Goal: Information Seeking & Learning: Check status

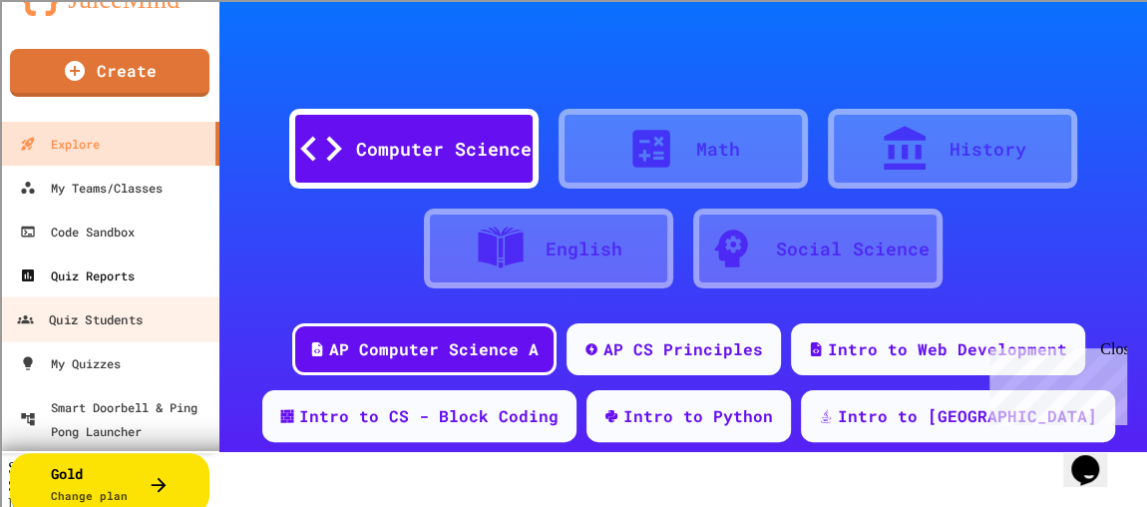
scroll to position [83, 0]
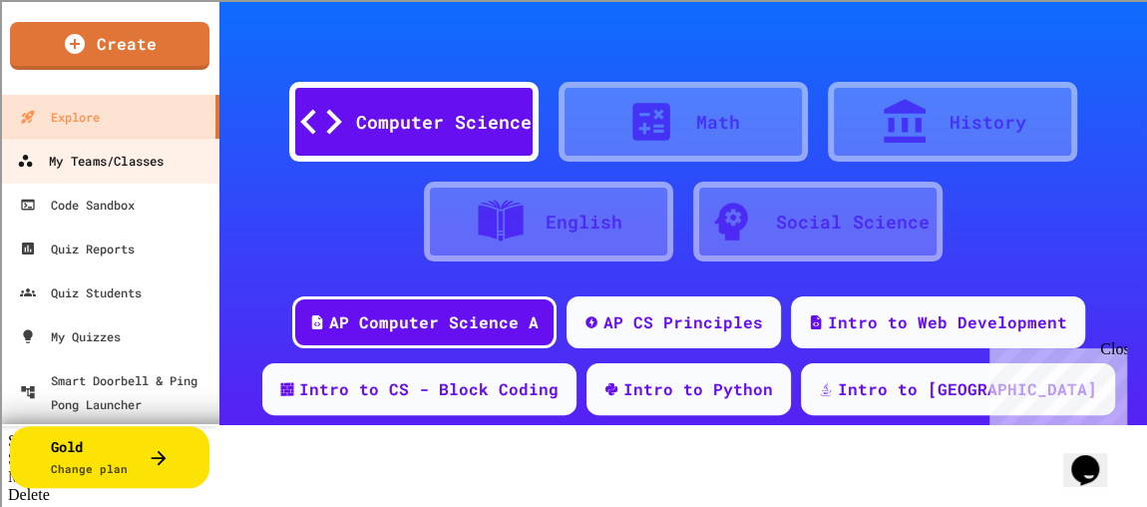
click at [144, 171] on div "My Teams/Classes" at bounding box center [90, 161] width 147 height 25
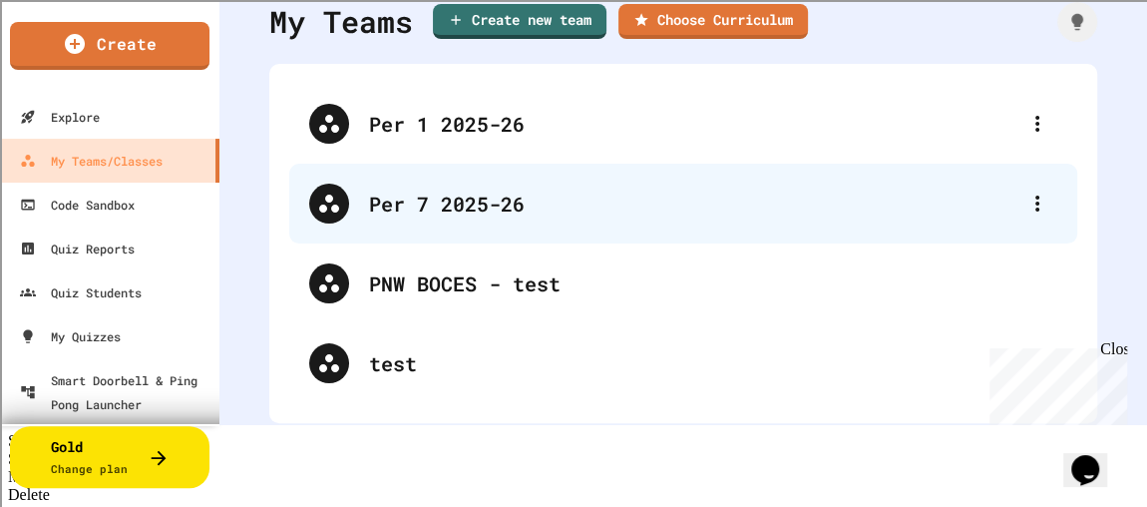
click at [417, 210] on div "Per 7 2025-26" at bounding box center [693, 204] width 648 height 30
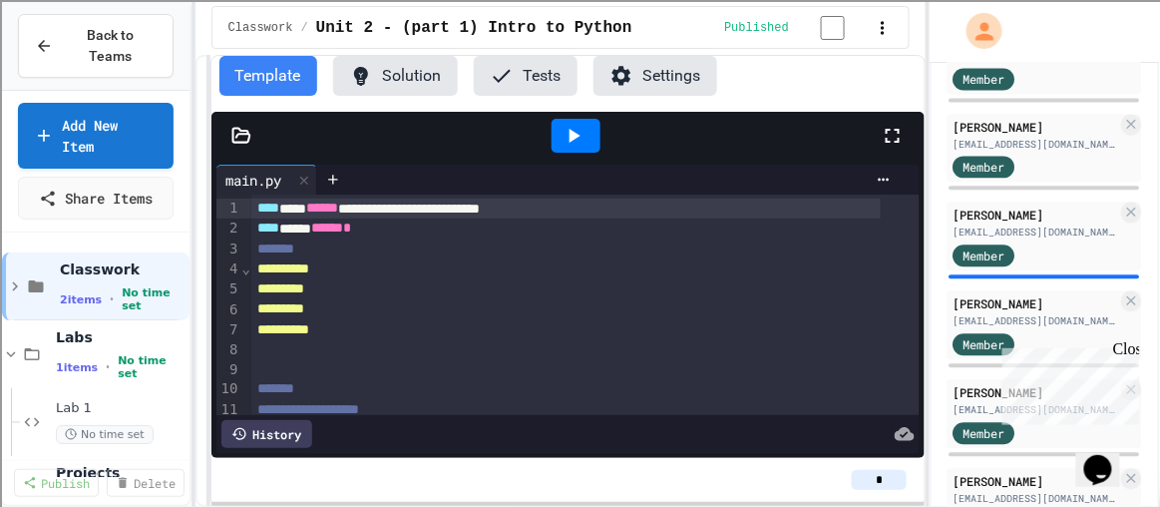
scroll to position [1087, 0]
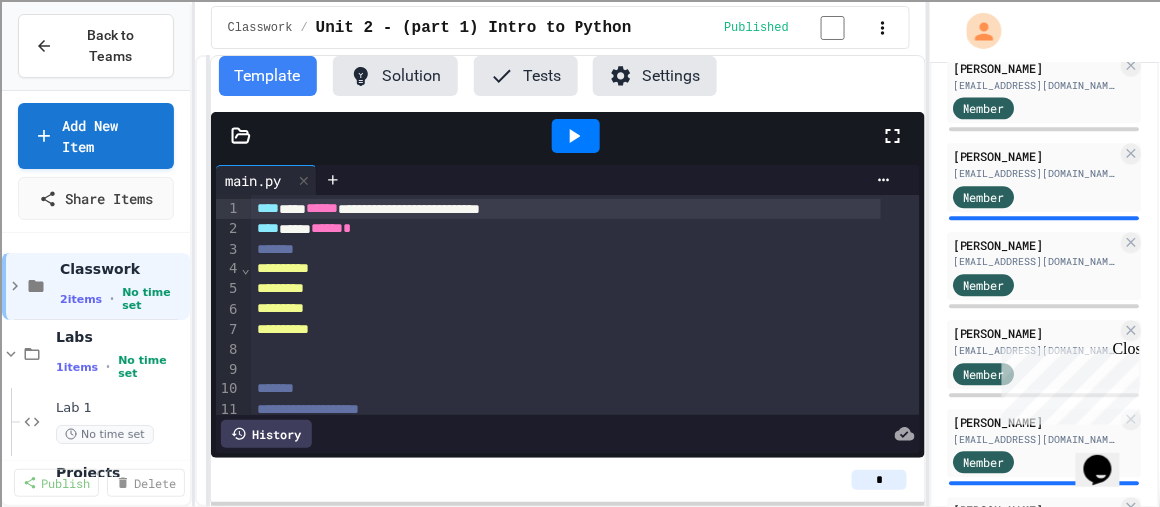
click at [1133, 351] on div "Close" at bounding box center [1124, 351] width 25 height 25
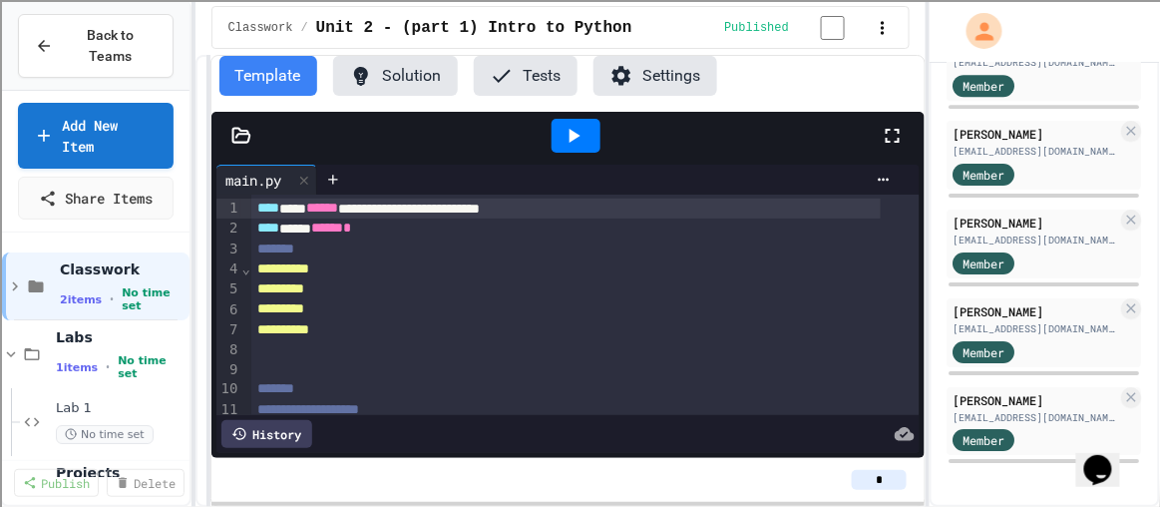
scroll to position [1595, 0]
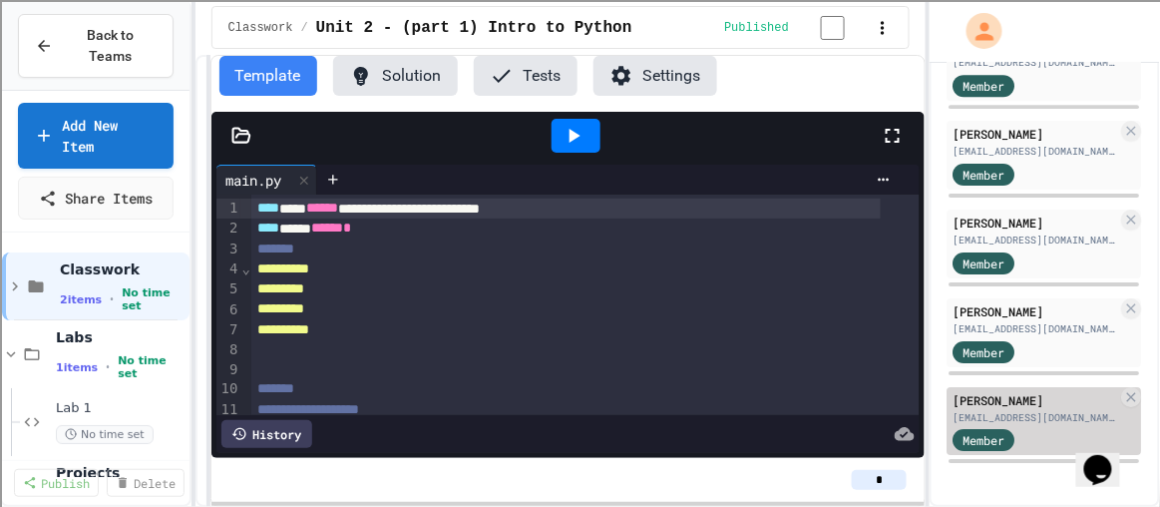
click at [1004, 410] on div "[EMAIL_ADDRESS][DOMAIN_NAME]" at bounding box center [1036, 417] width 165 height 15
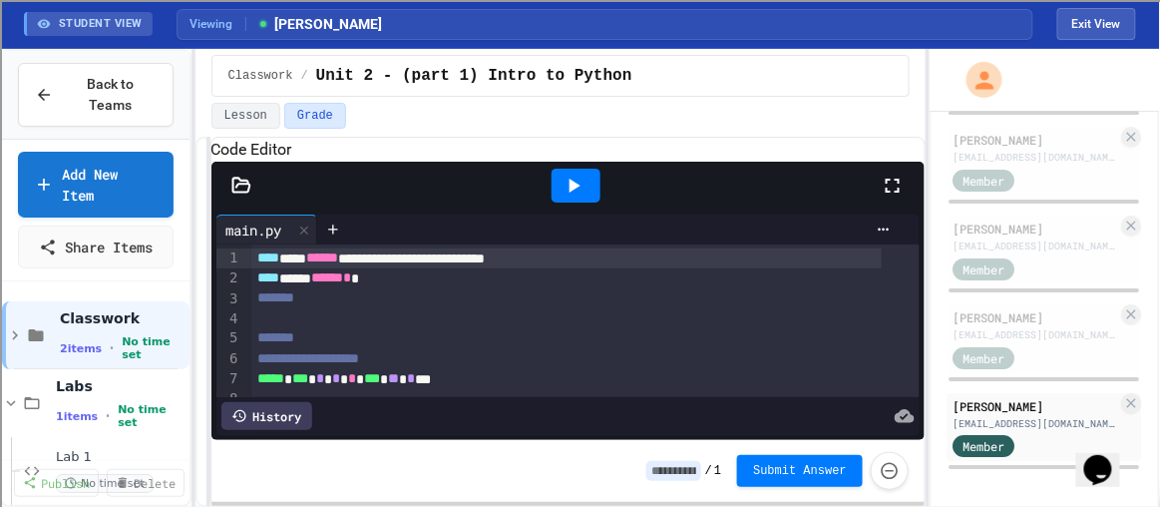
scroll to position [90, 0]
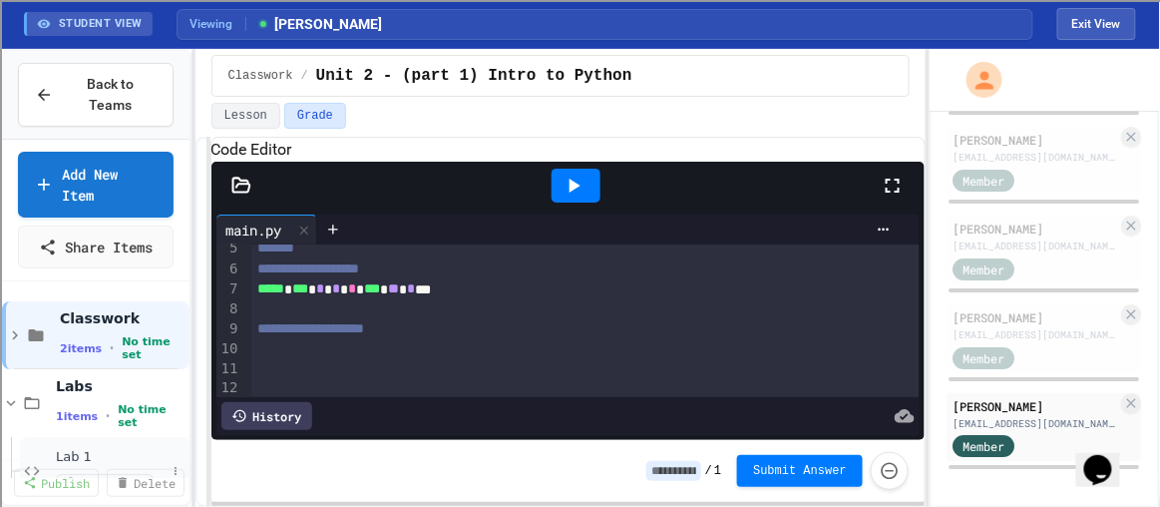
click at [97, 449] on span "Lab 1" at bounding box center [111, 457] width 110 height 17
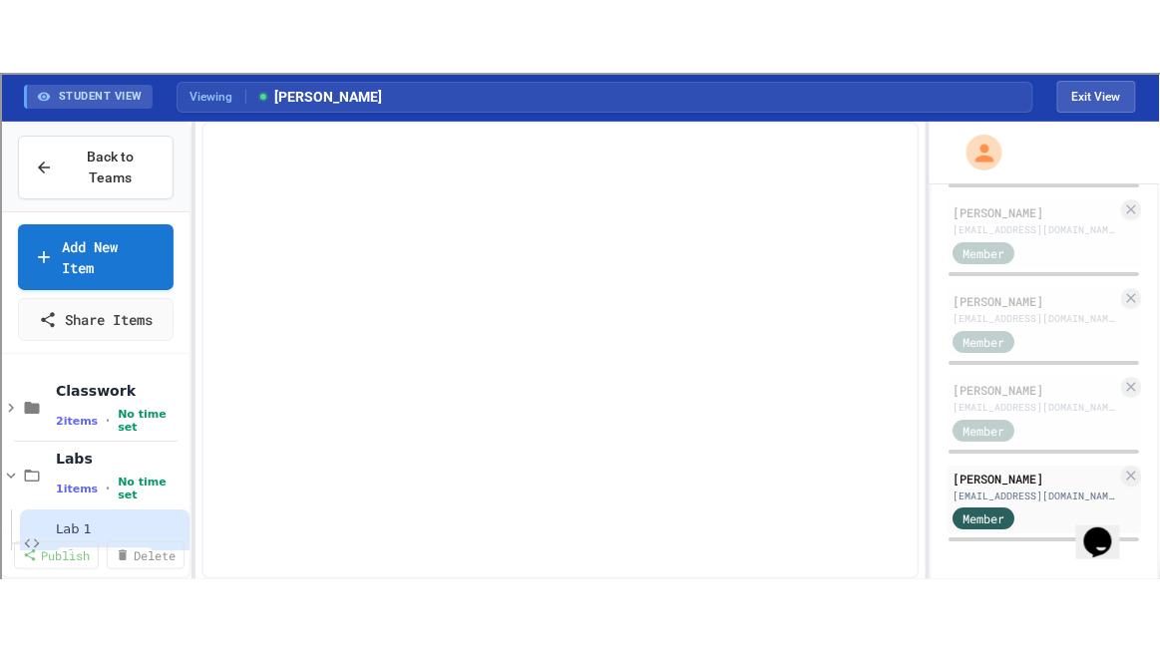
scroll to position [15, 0]
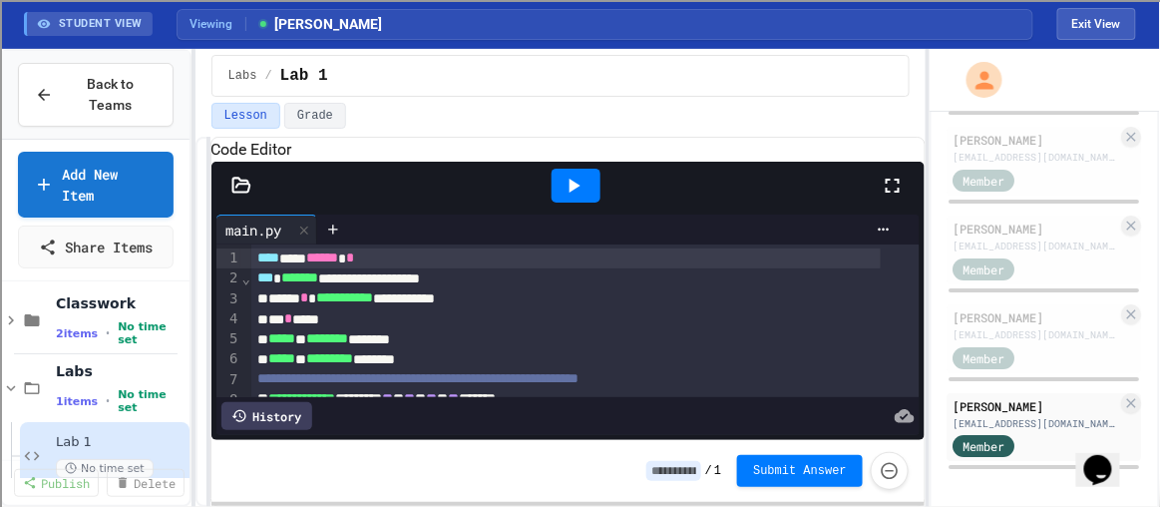
click at [896, 193] on icon at bounding box center [893, 186] width 14 height 14
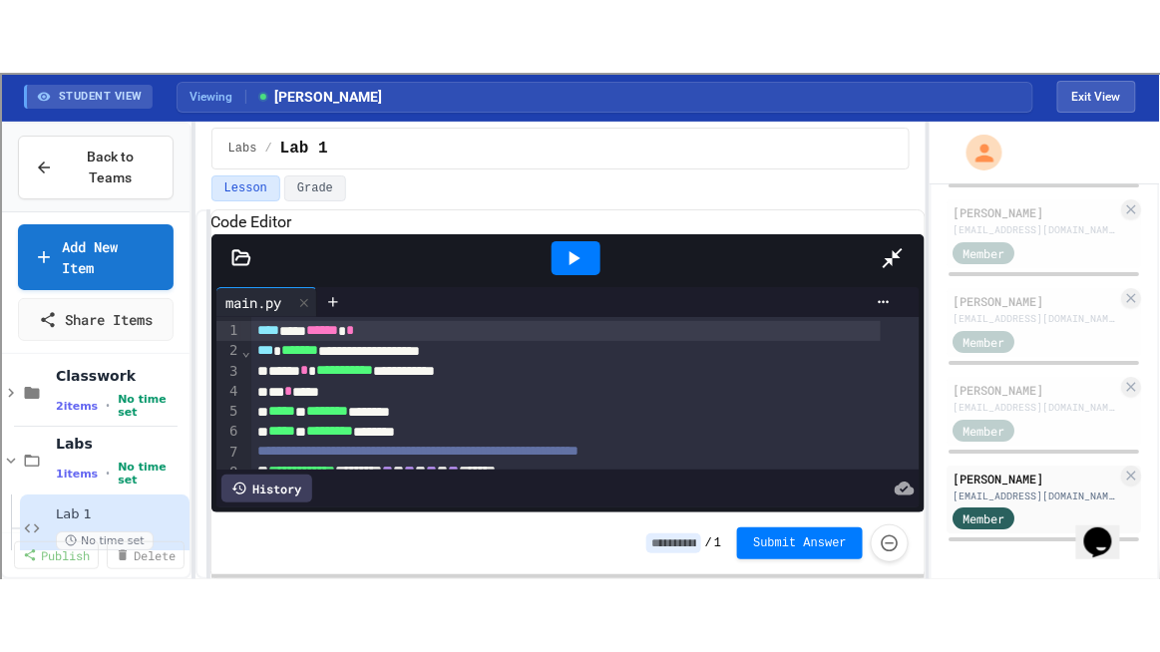
scroll to position [1497, 0]
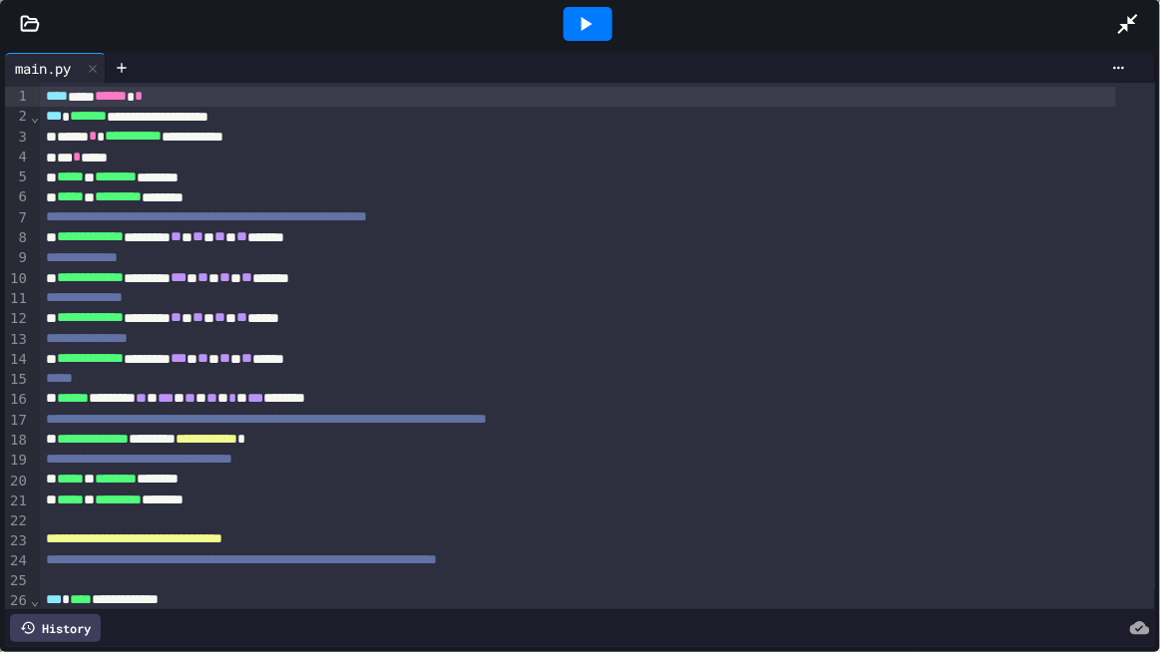
click at [594, 26] on icon at bounding box center [586, 24] width 24 height 24
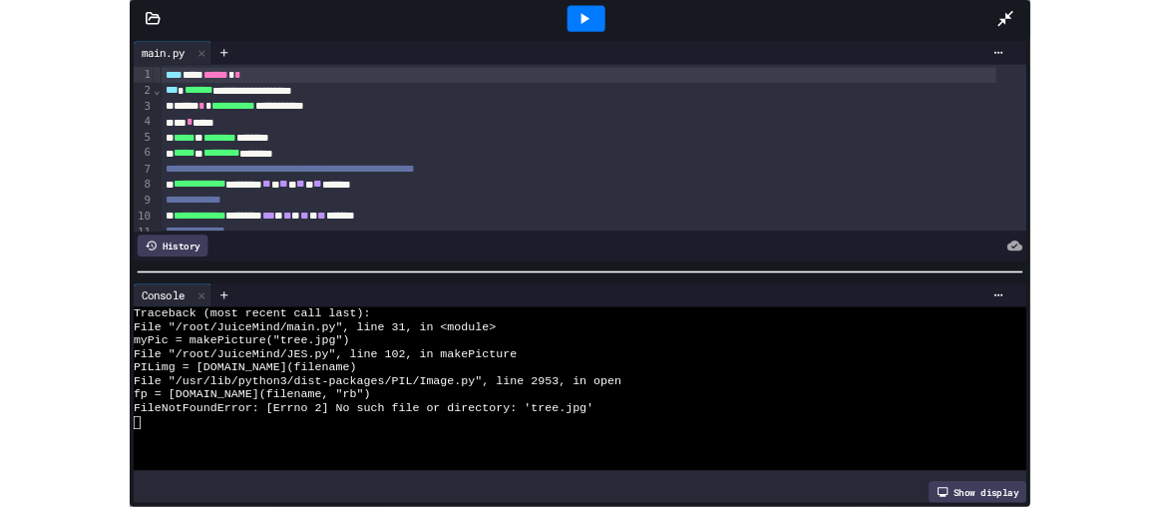
scroll to position [0, 0]
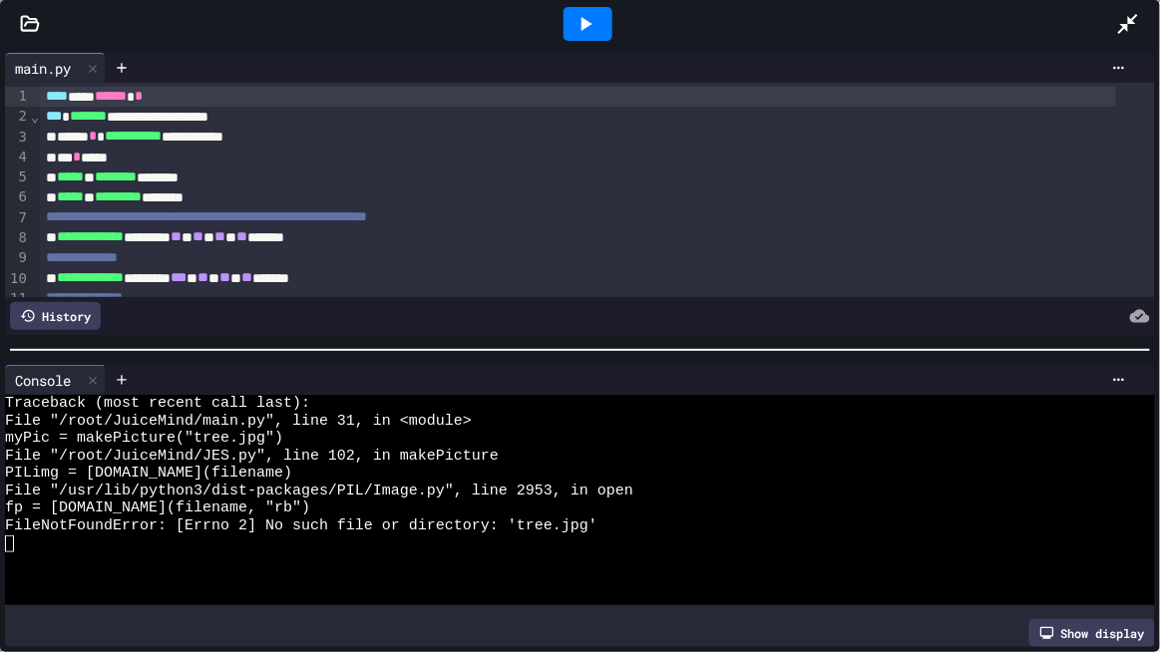
click at [26, 31] on icon at bounding box center [30, 24] width 20 height 20
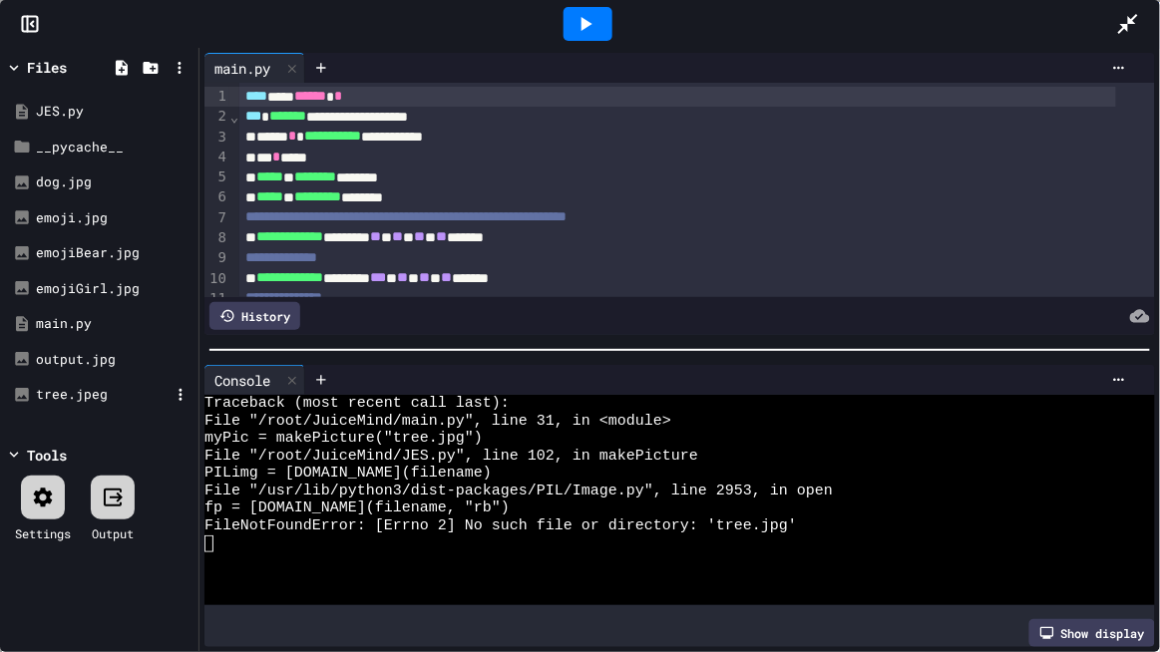
click at [75, 397] on div "tree.jpeg" at bounding box center [103, 395] width 134 height 20
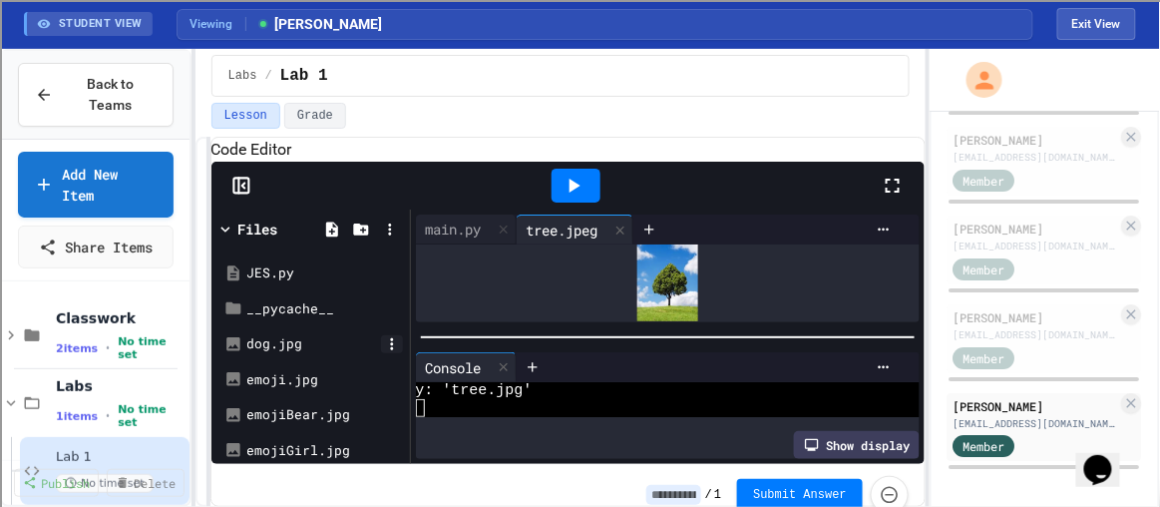
scroll to position [192, 0]
